Goal: Task Accomplishment & Management: Use online tool/utility

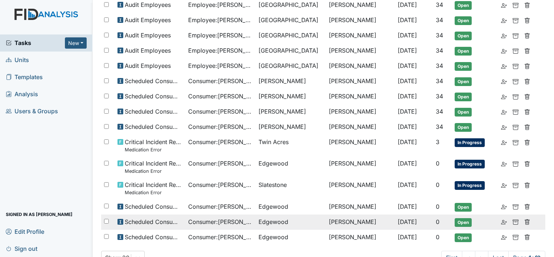
scroll to position [302, 0]
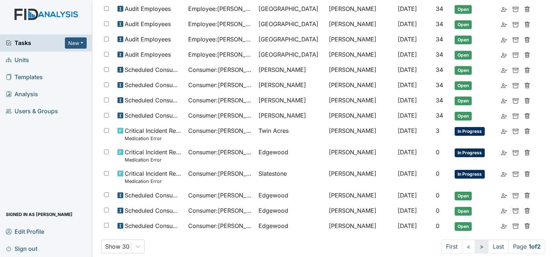
click at [475, 240] on link ">" at bounding box center [481, 246] width 13 height 14
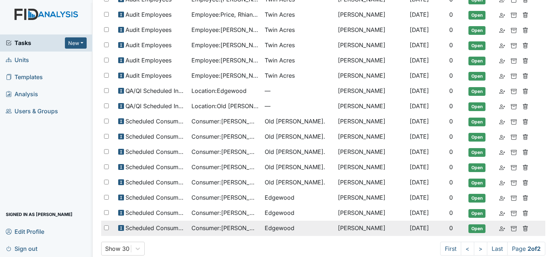
scroll to position [223, 0]
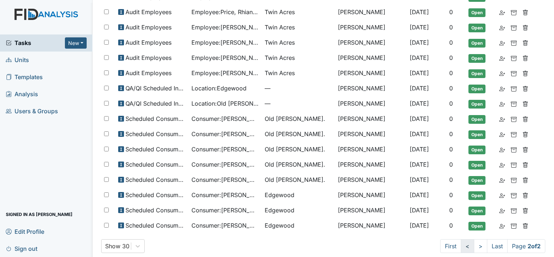
click at [461, 239] on link "<" at bounding box center [467, 246] width 13 height 14
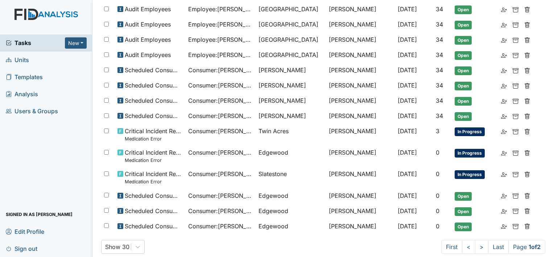
scroll to position [302, 0]
